Goal: Find specific page/section

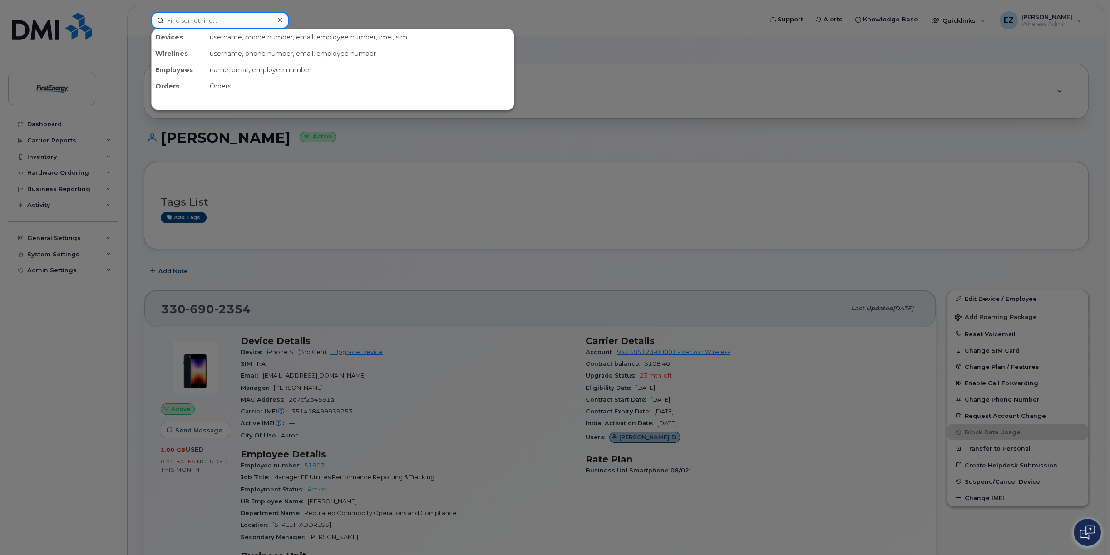
click at [211, 20] on input at bounding box center [220, 20] width 138 height 16
paste input "2403626416"
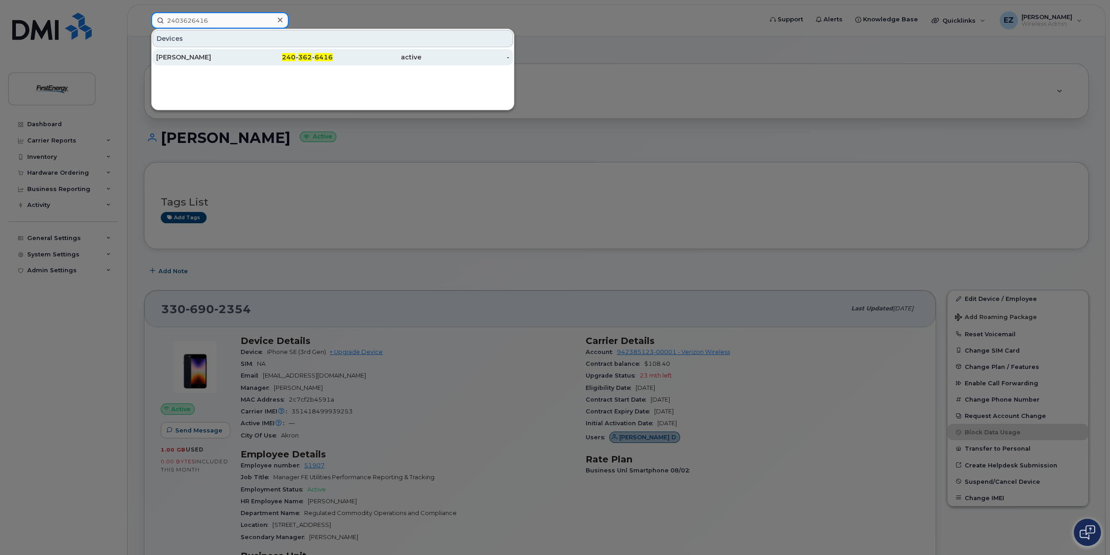
type input "2403626416"
click at [213, 55] on div "[PERSON_NAME]" at bounding box center [200, 57] width 89 height 9
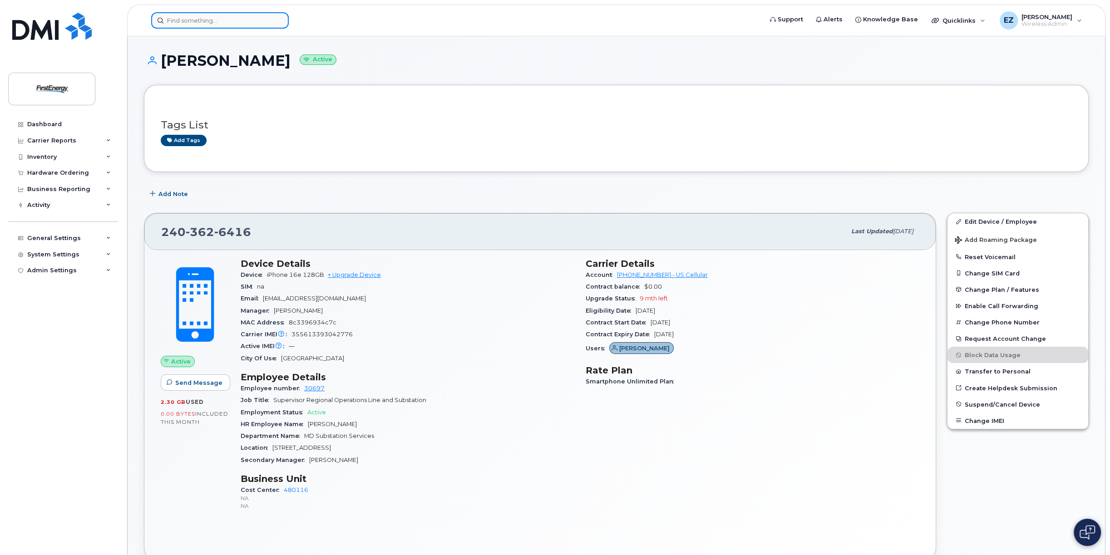
click at [188, 20] on input at bounding box center [220, 20] width 138 height 16
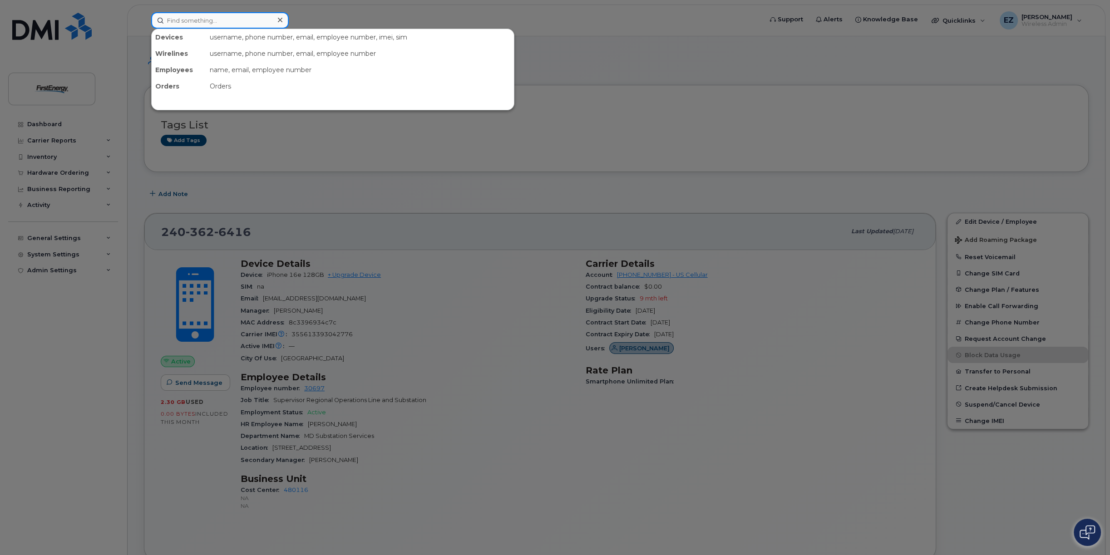
paste input "3012682011"
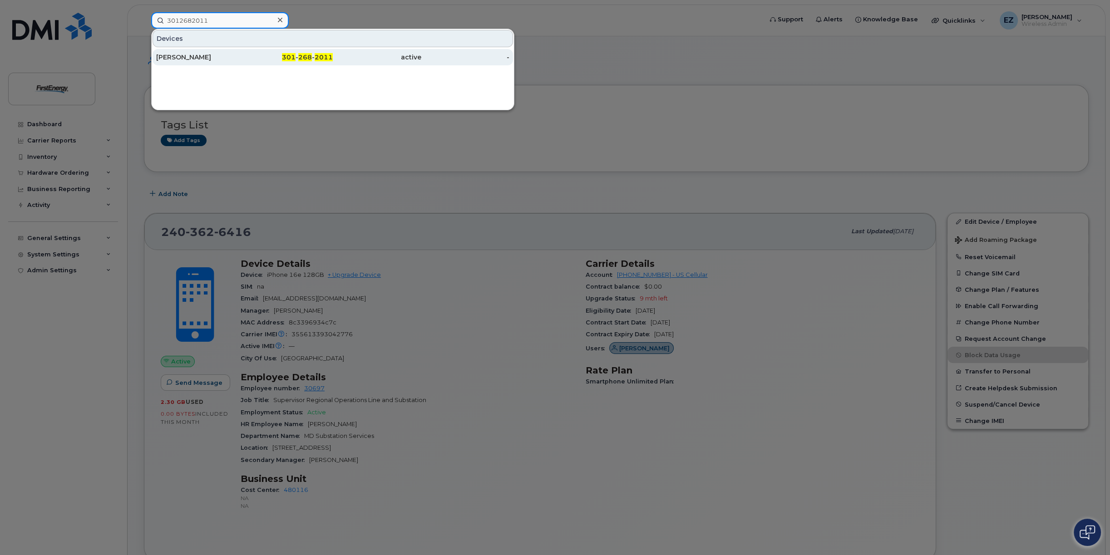
type input "3012682011"
click at [191, 56] on div "[PERSON_NAME]" at bounding box center [200, 57] width 89 height 9
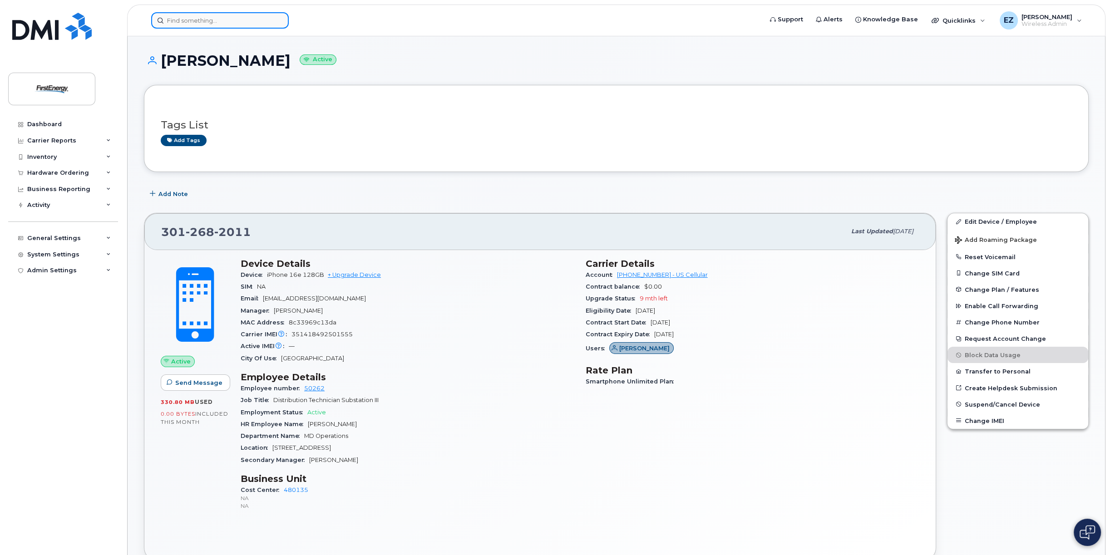
click at [218, 16] on input at bounding box center [220, 20] width 138 height 16
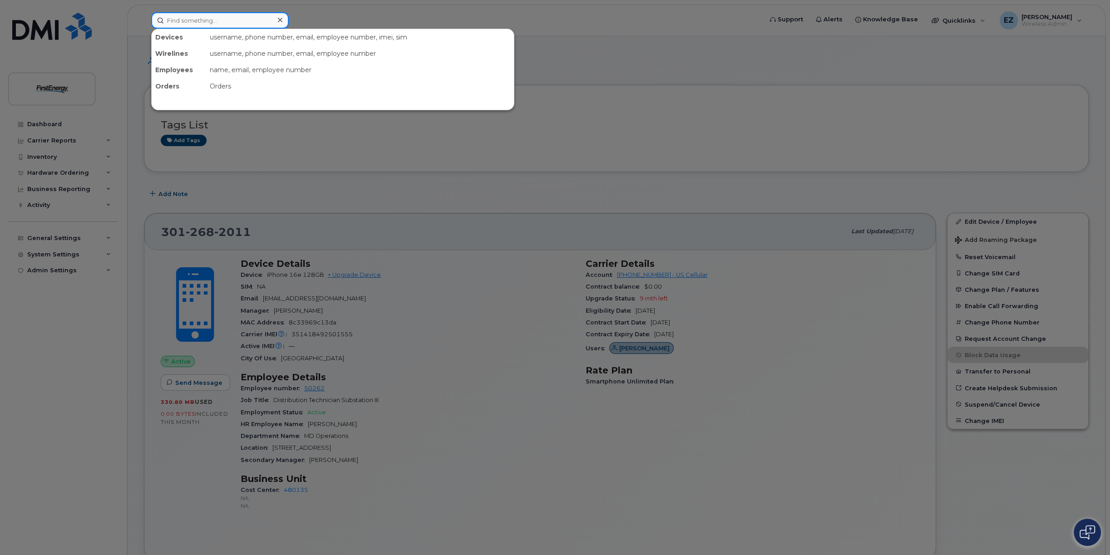
paste input "2403626416"
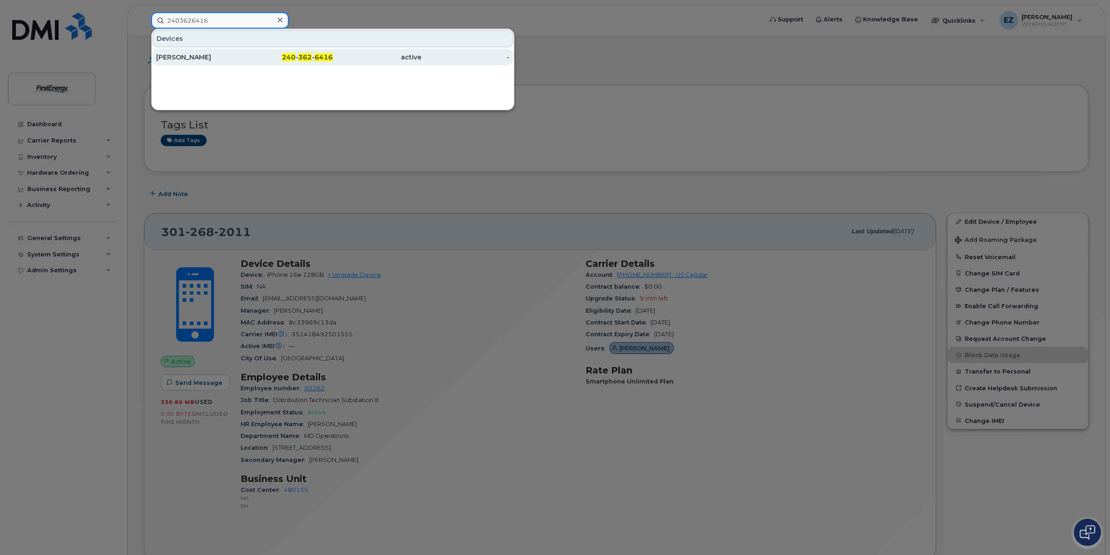
type input "2403626416"
click at [206, 56] on div "Michael F Landis" at bounding box center [200, 57] width 89 height 9
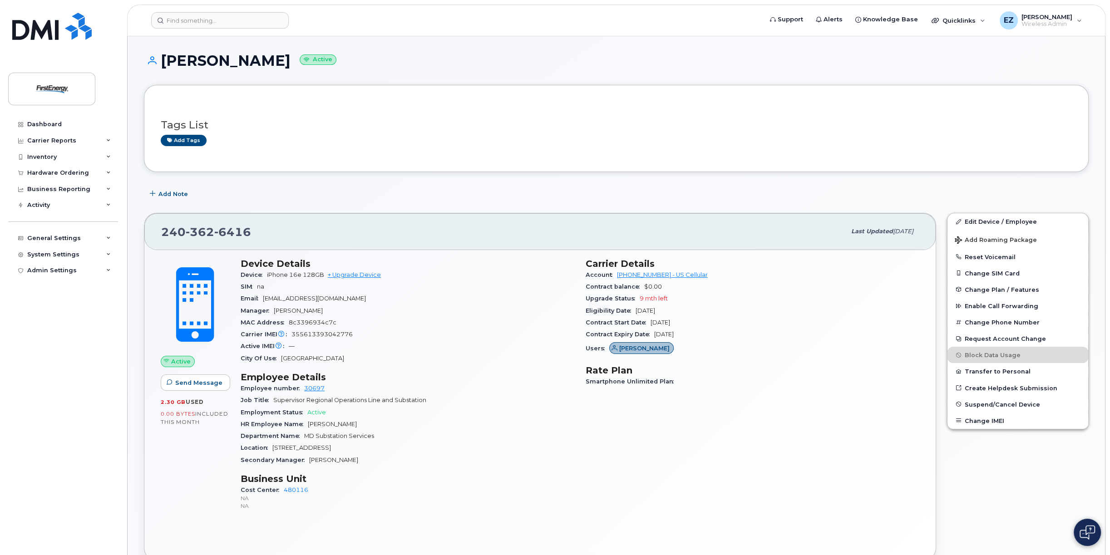
click at [323, 334] on span "355613393042776" at bounding box center [322, 334] width 61 height 7
copy span "355613393042776"
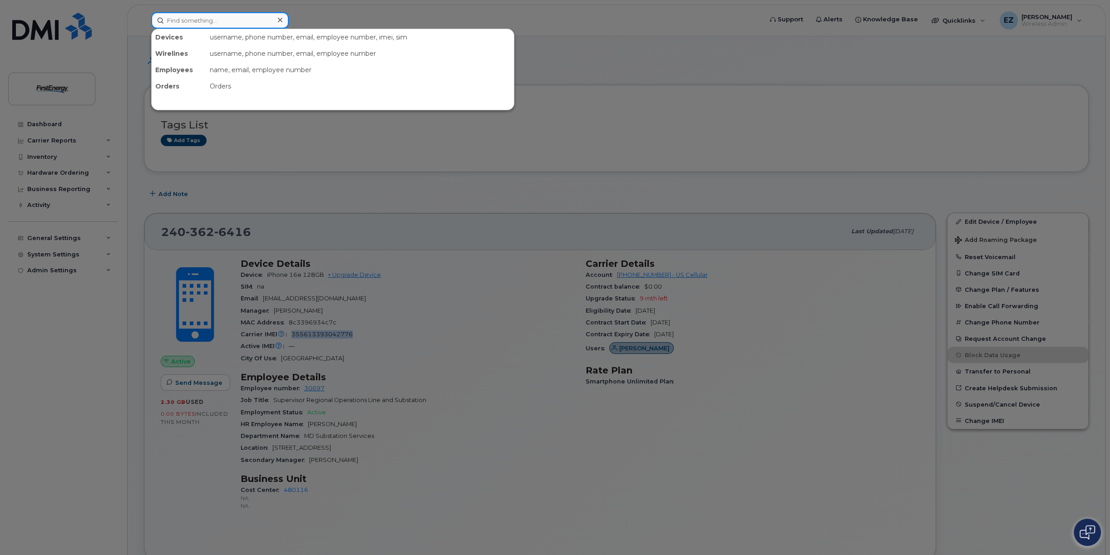
click at [208, 20] on input at bounding box center [220, 20] width 138 height 16
paste input "3012682011"
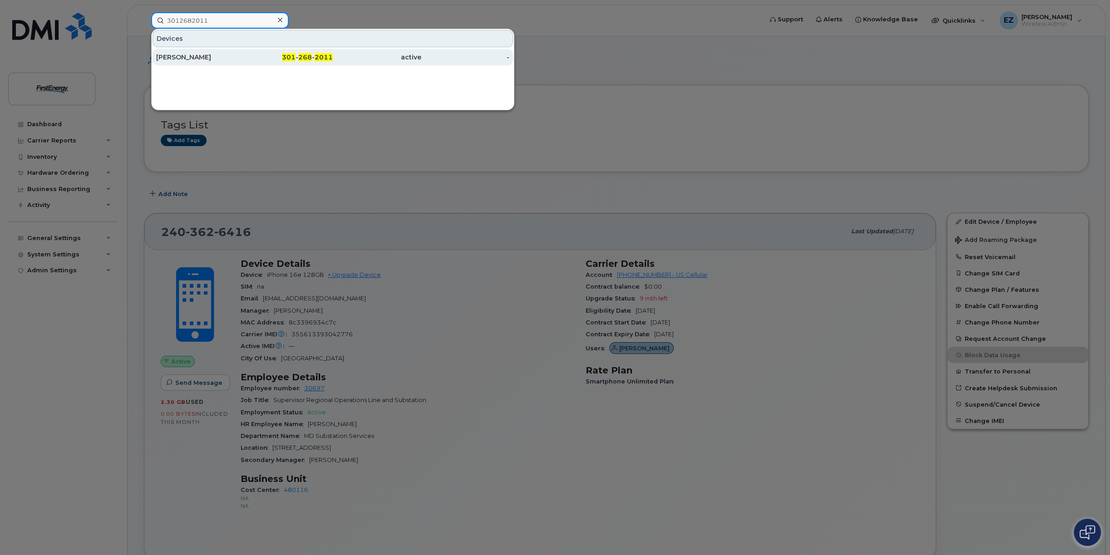
type input "3012682011"
click at [240, 58] on div "[PERSON_NAME]" at bounding box center [200, 57] width 89 height 9
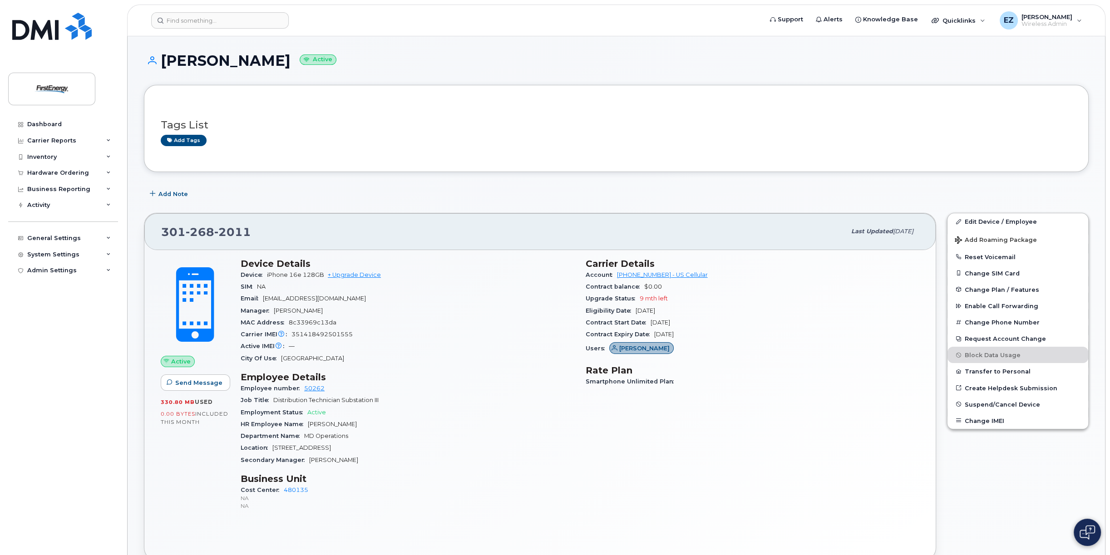
click at [318, 334] on span "351418492501555" at bounding box center [322, 334] width 61 height 7
copy span "351418492501555"
